Goal: Task Accomplishment & Management: Use online tool/utility

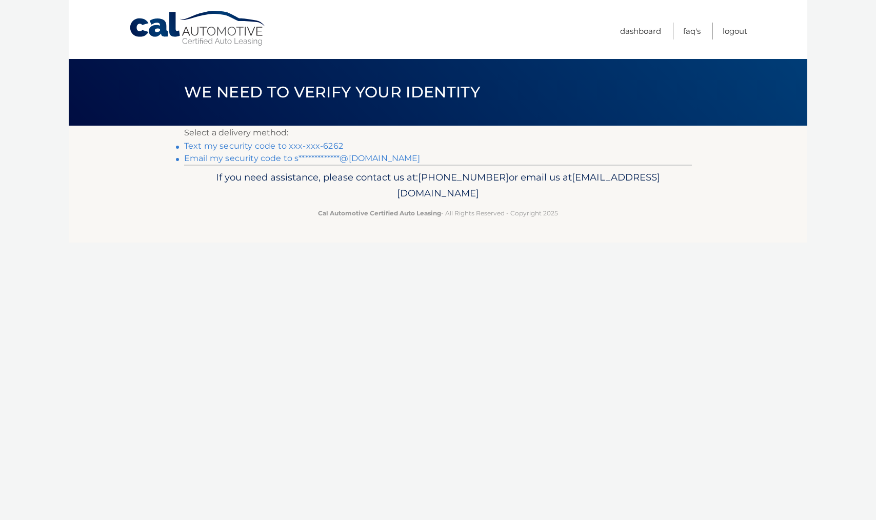
click at [289, 147] on link "Text my security code to xxx-xxx-6262" at bounding box center [263, 146] width 159 height 10
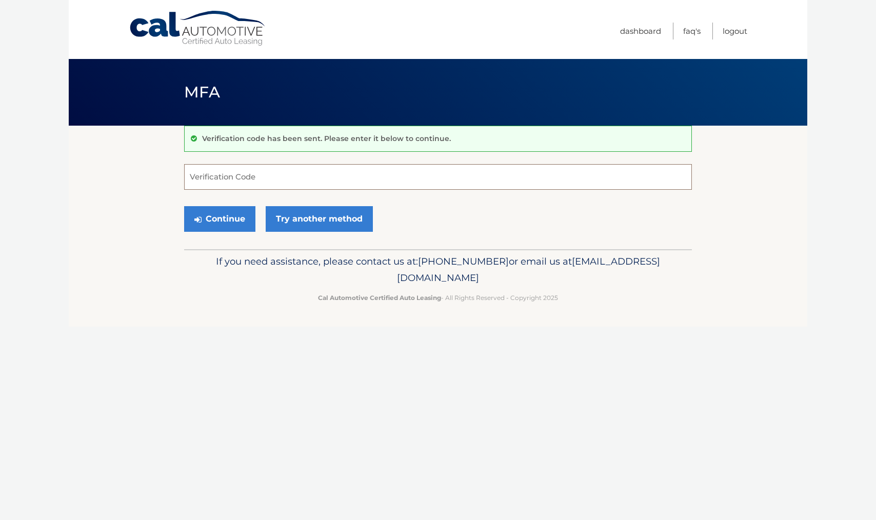
click at [236, 175] on input "Verification Code" at bounding box center [438, 177] width 508 height 26
type input "474415"
click at [184, 206] on button "Continue" at bounding box center [219, 219] width 71 height 26
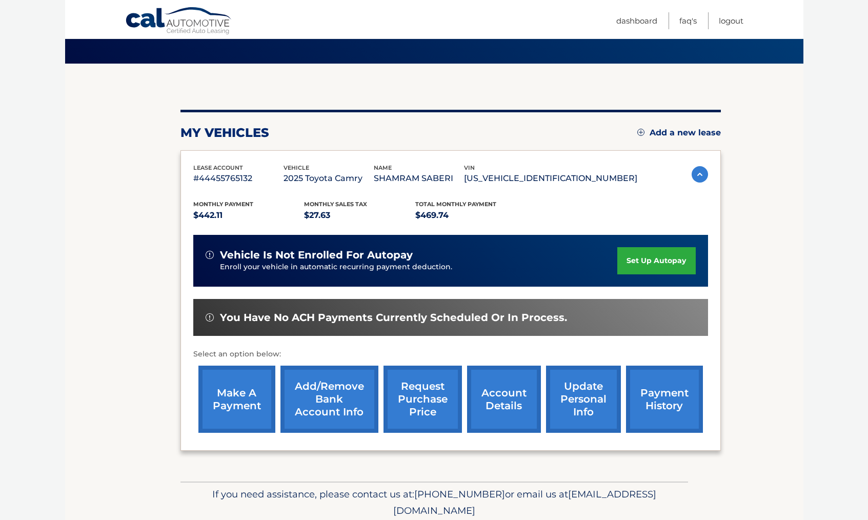
scroll to position [102, 0]
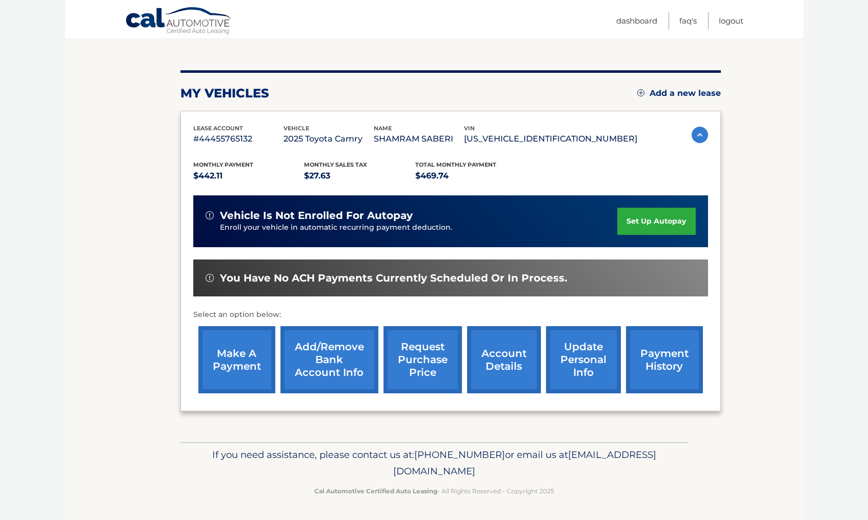
click at [243, 355] on link "make a payment" at bounding box center [236, 359] width 77 height 67
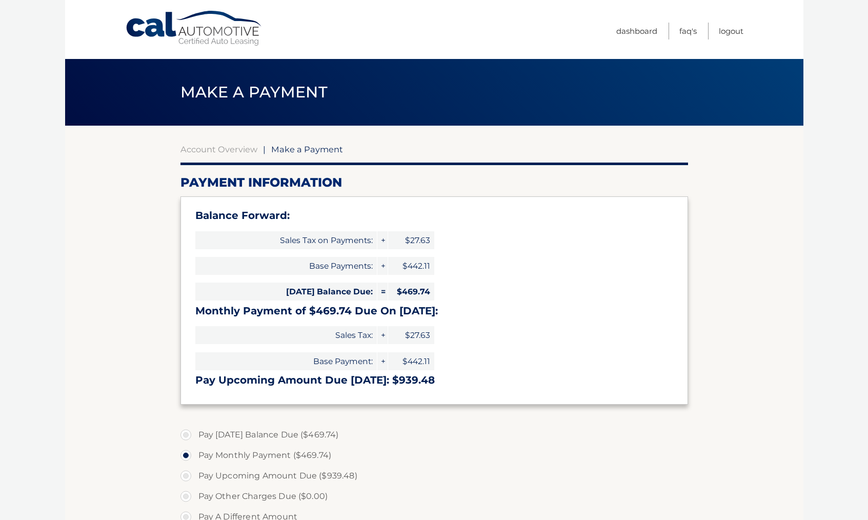
select select "YmFkNzJiZWYtNGJhOC00YjNlLWE3NjktZTJiNzZmYTcwYTU0"
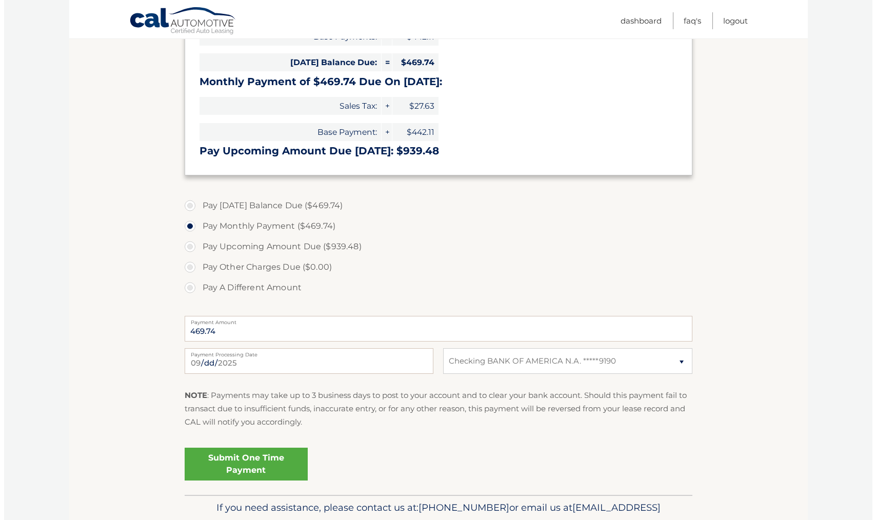
scroll to position [256, 0]
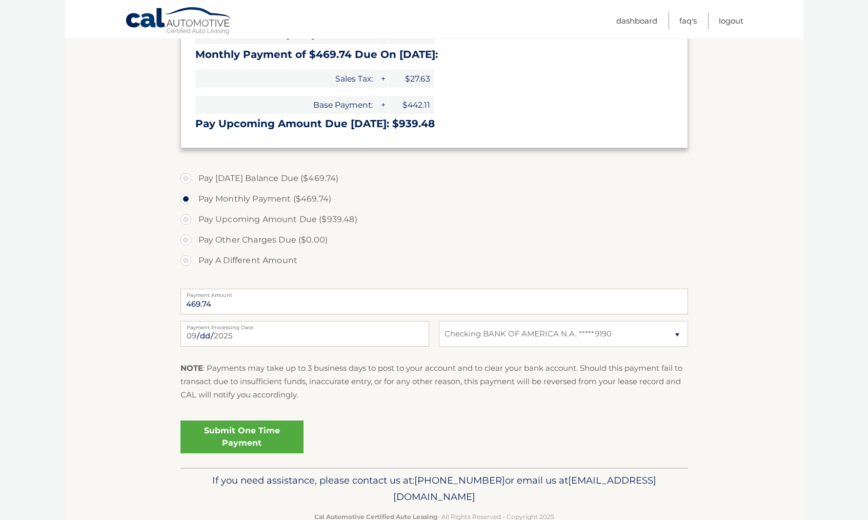
click at [257, 438] on link "Submit One Time Payment" at bounding box center [242, 436] width 123 height 33
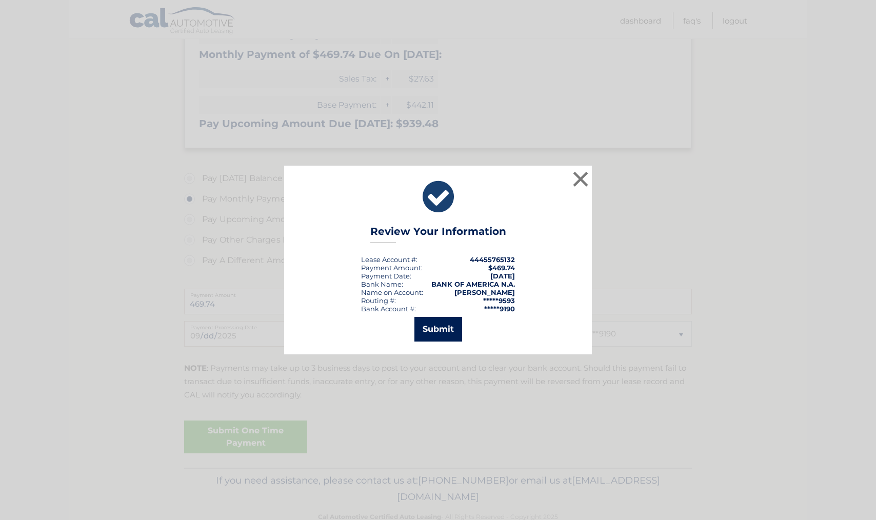
click at [445, 326] on button "Submit" at bounding box center [438, 329] width 48 height 25
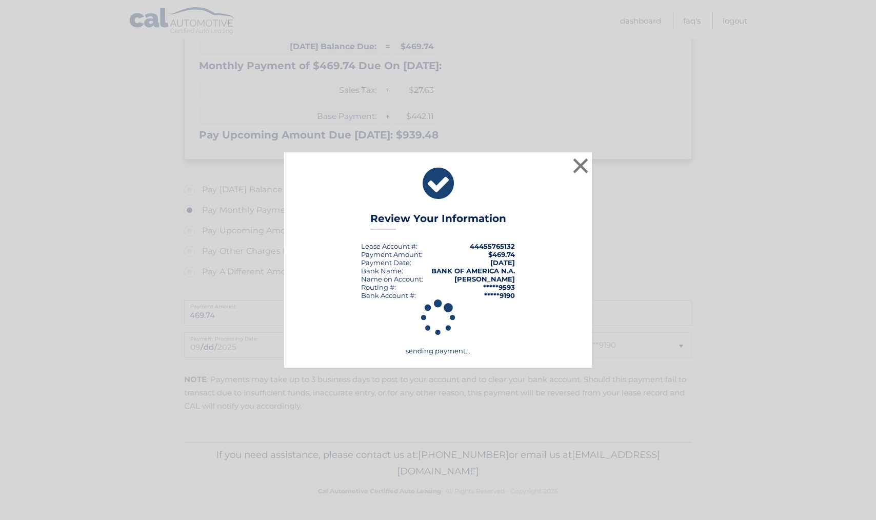
scroll to position [245, 0]
